Goal: Find specific page/section: Find specific page/section

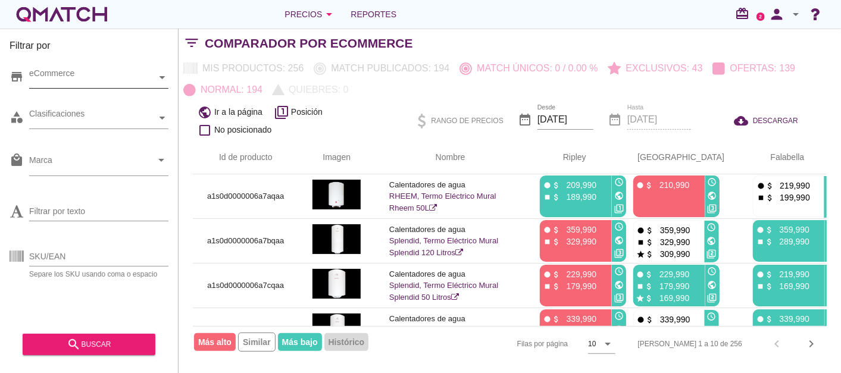
click at [115, 74] on div "eCommerce" at bounding box center [92, 77] width 127 height 12
click at [84, 89] on div "eCommerce [GEOGRAPHIC_DATA]" at bounding box center [98, 77] width 139 height 21
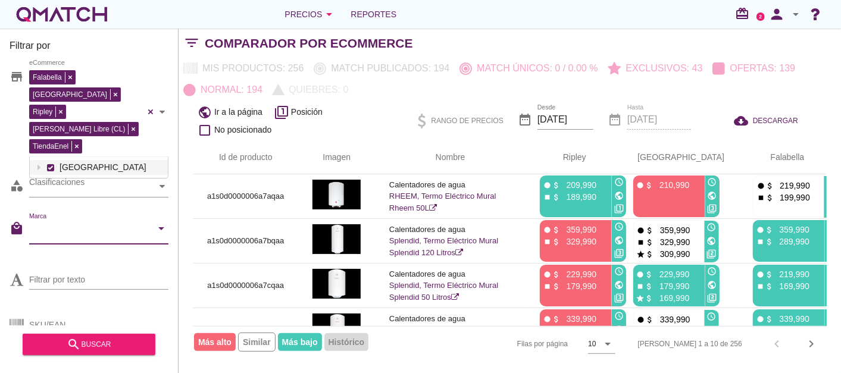
click at [70, 222] on input "Marca" at bounding box center [90, 231] width 123 height 19
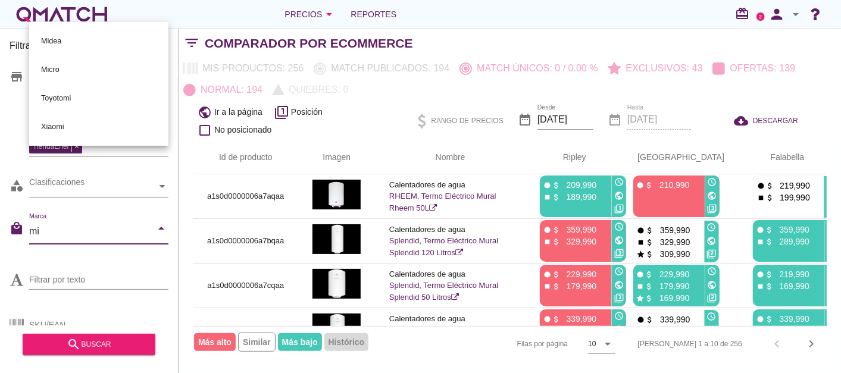
scroll to position [0, 0]
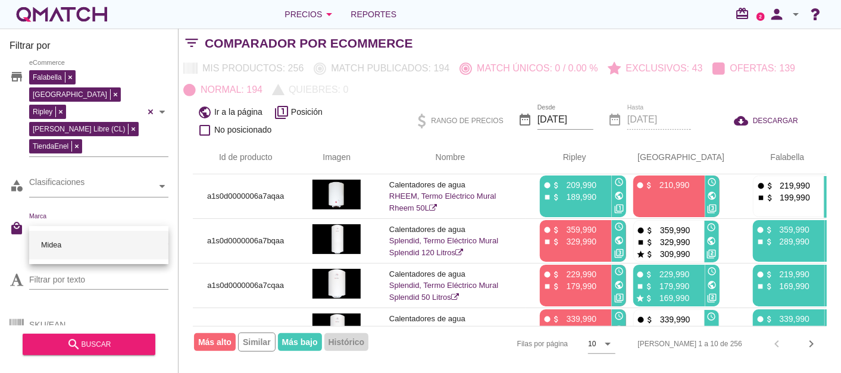
type input "midea"
click at [58, 242] on div "Midea" at bounding box center [99, 245] width 120 height 29
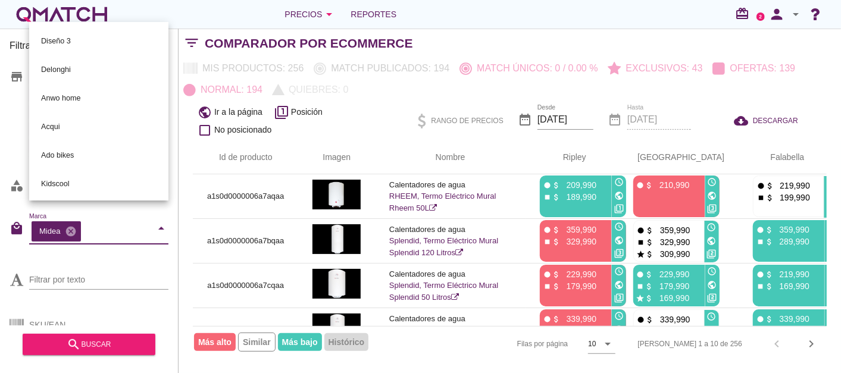
click at [168, 301] on div "SKU/EAN Separe los SKU usando coma o espacio" at bounding box center [89, 323] width 159 height 45
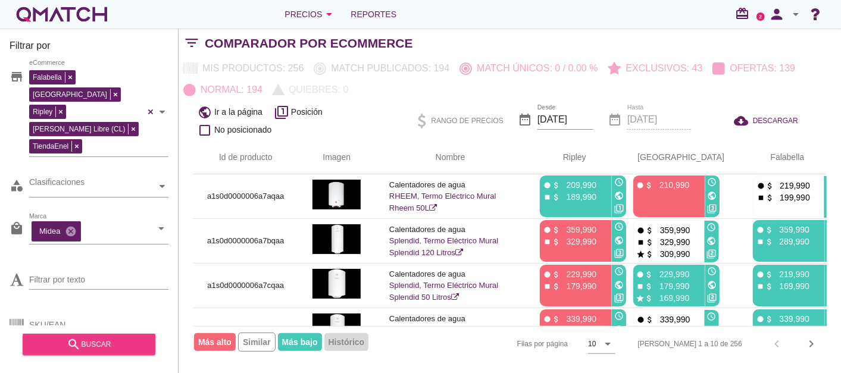
click at [94, 350] on div "search buscar" at bounding box center [89, 344] width 114 height 14
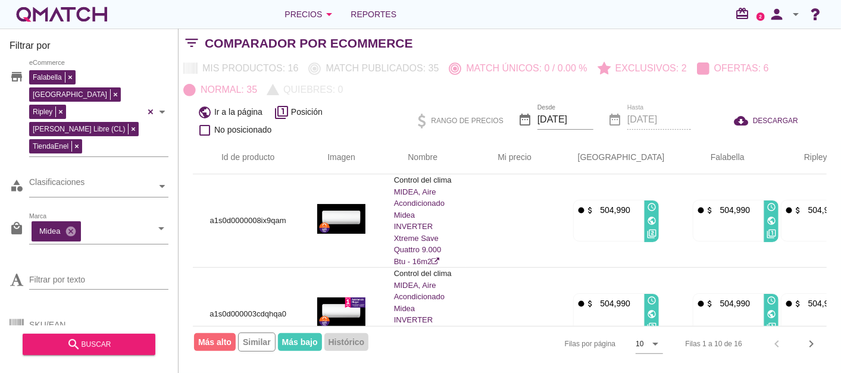
click at [732, 79] on div "Mis productos: 16 Match publicados: 35 Match únicos: 0 / 0.00 % Exclusivos: 2 O…" at bounding box center [509, 79] width 662 height 43
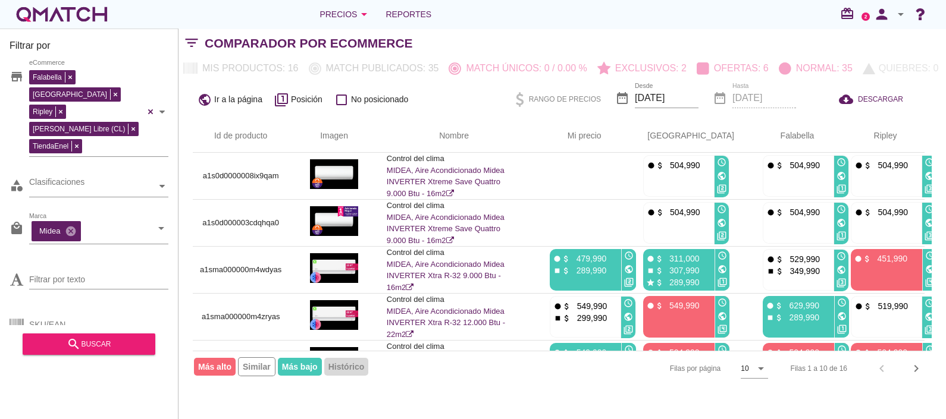
scroll to position [74, 7]
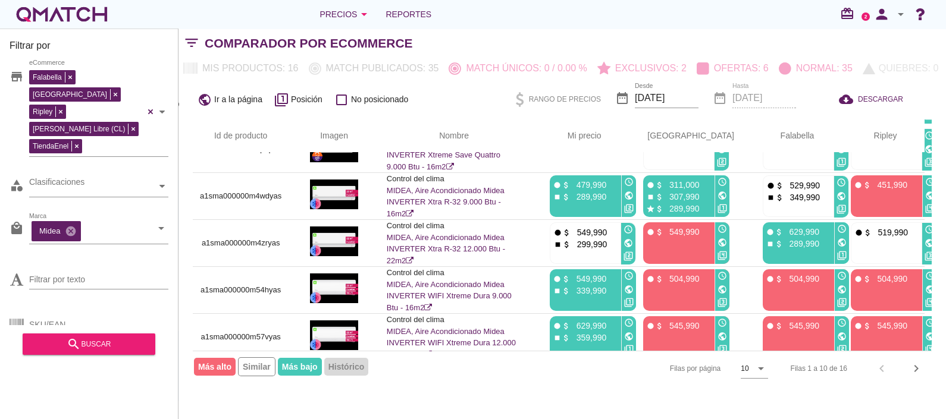
click at [522, 372] on div "Filtrar por store Falabella [PERSON_NAME] Libre (CL) TiendaEnel eCommerce categ…" at bounding box center [562, 224] width 768 height 391
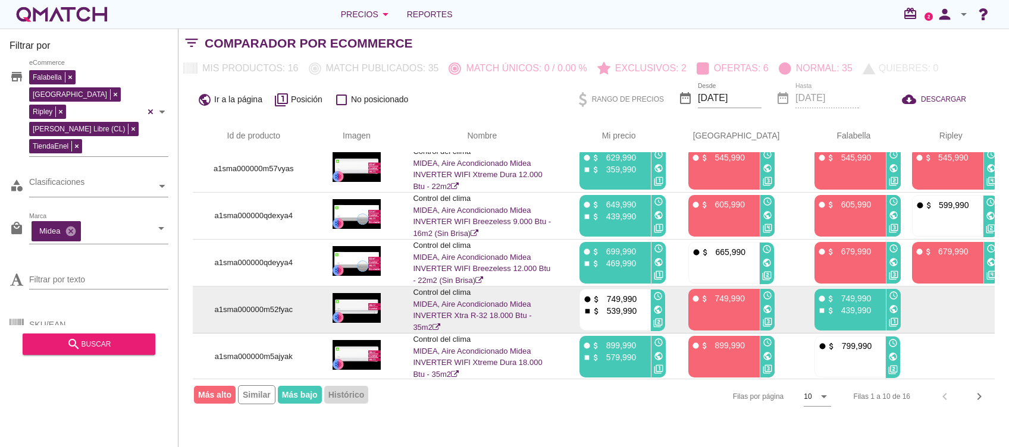
scroll to position [243, 0]
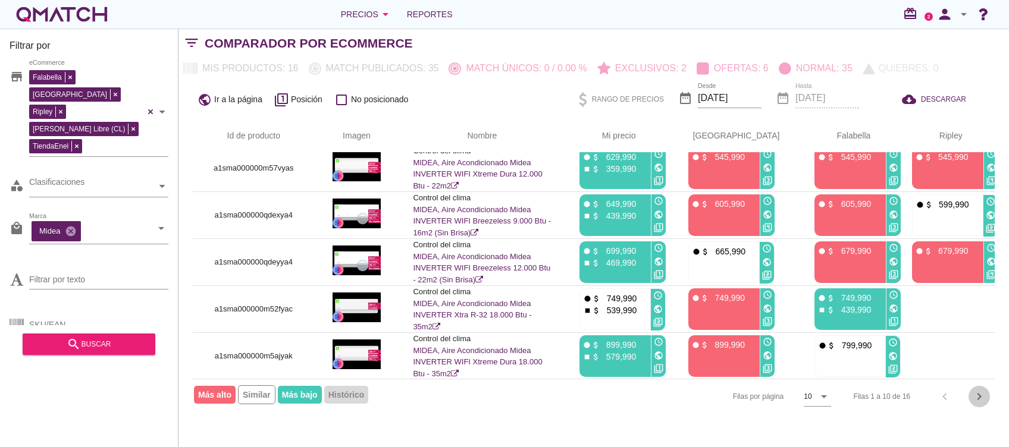
click at [840, 372] on icon "chevron_right" at bounding box center [979, 397] width 14 height 14
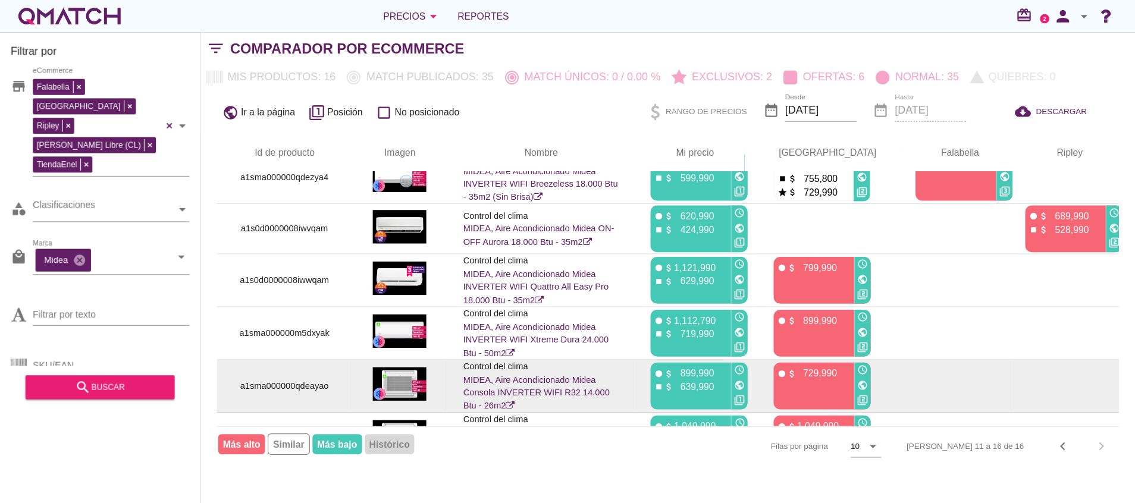
scroll to position [0, 0]
